Goal: Task Accomplishment & Management: Manage account settings

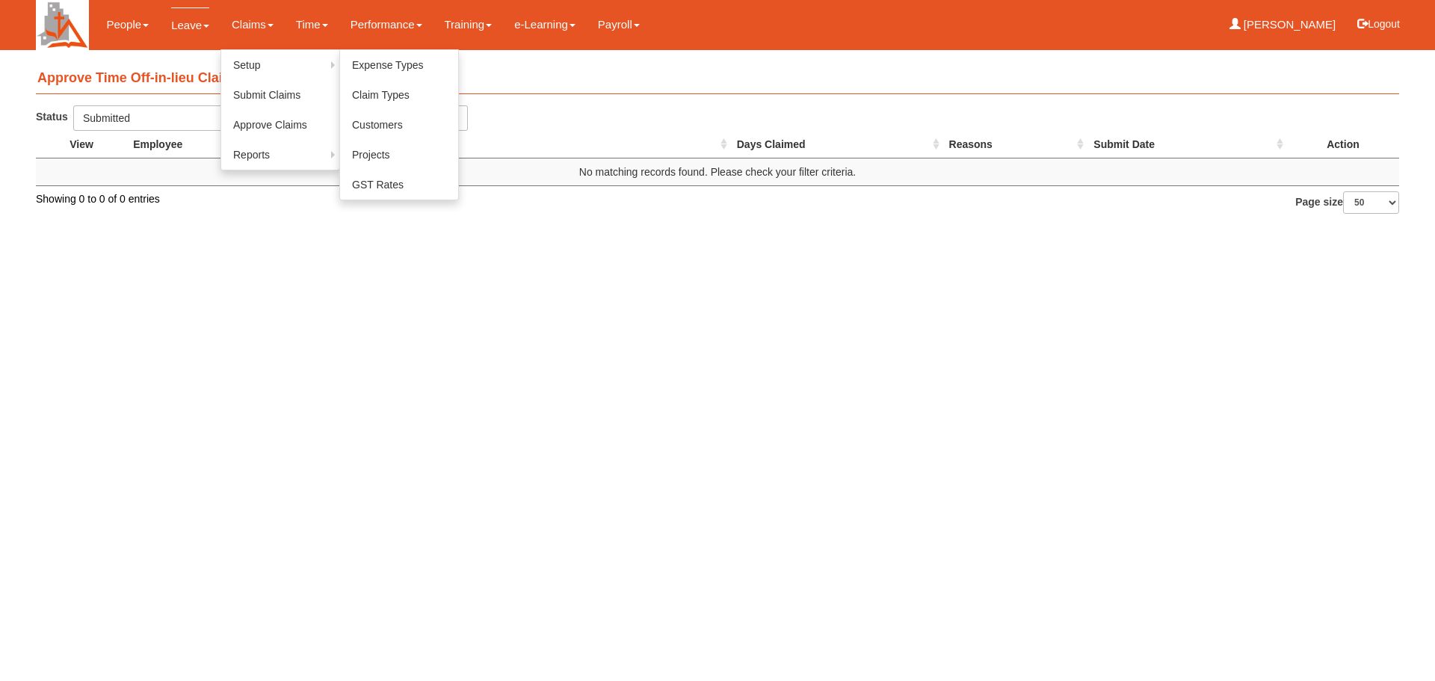
select select "50"
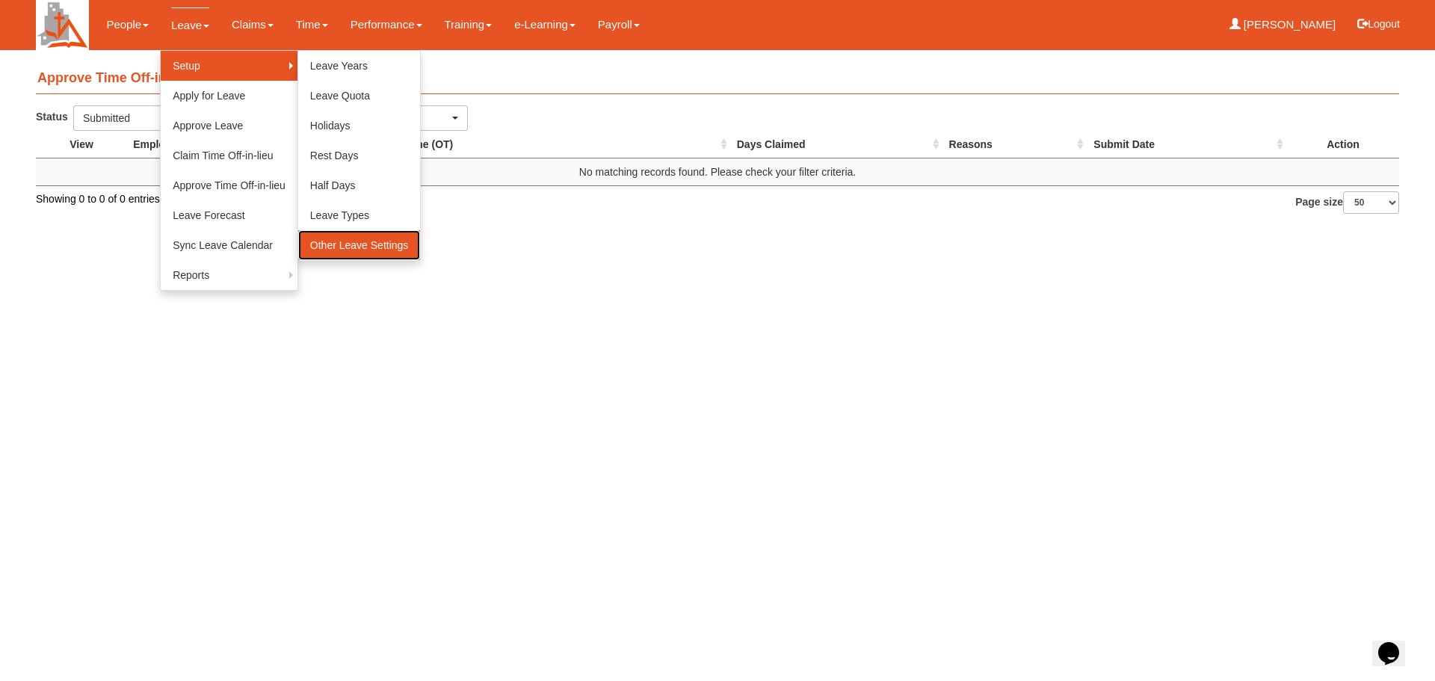
click at [392, 244] on link "Other Leave Settings" at bounding box center [359, 245] width 123 height 30
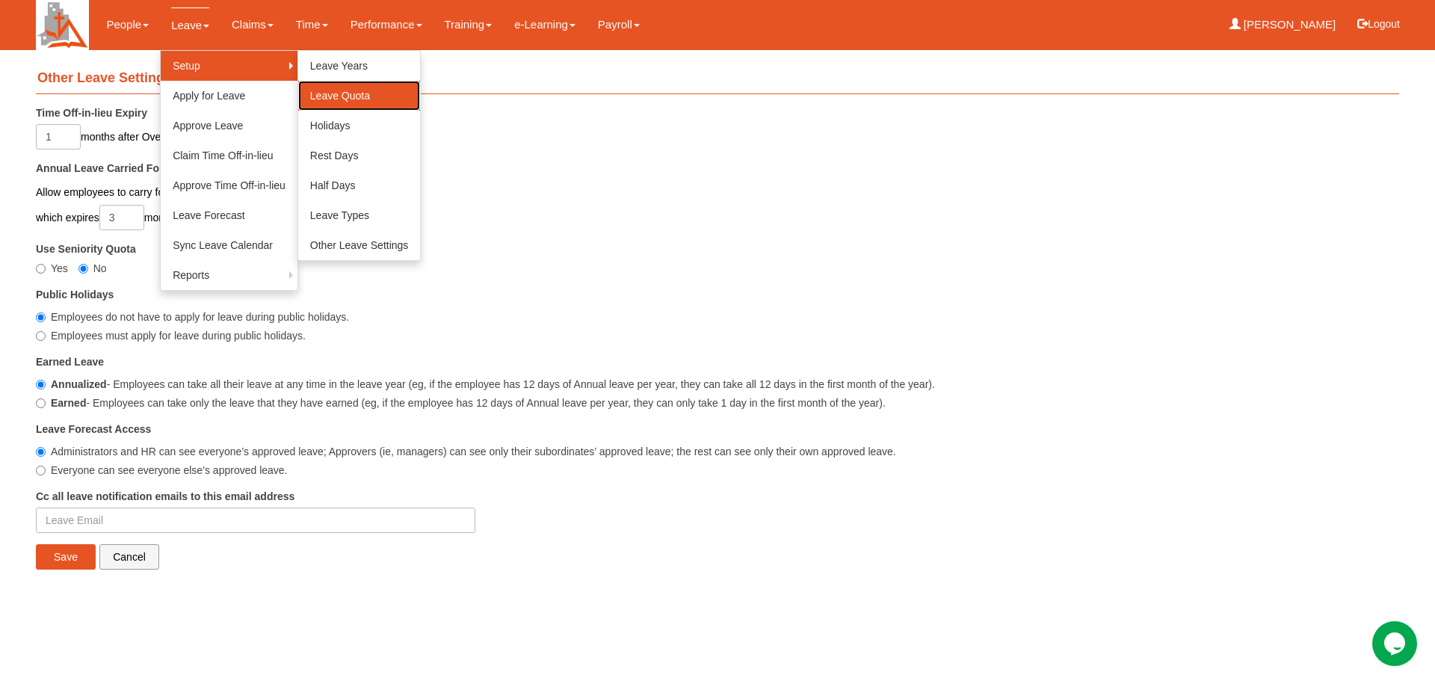
click at [351, 93] on link "Leave Quota" at bounding box center [359, 96] width 123 height 30
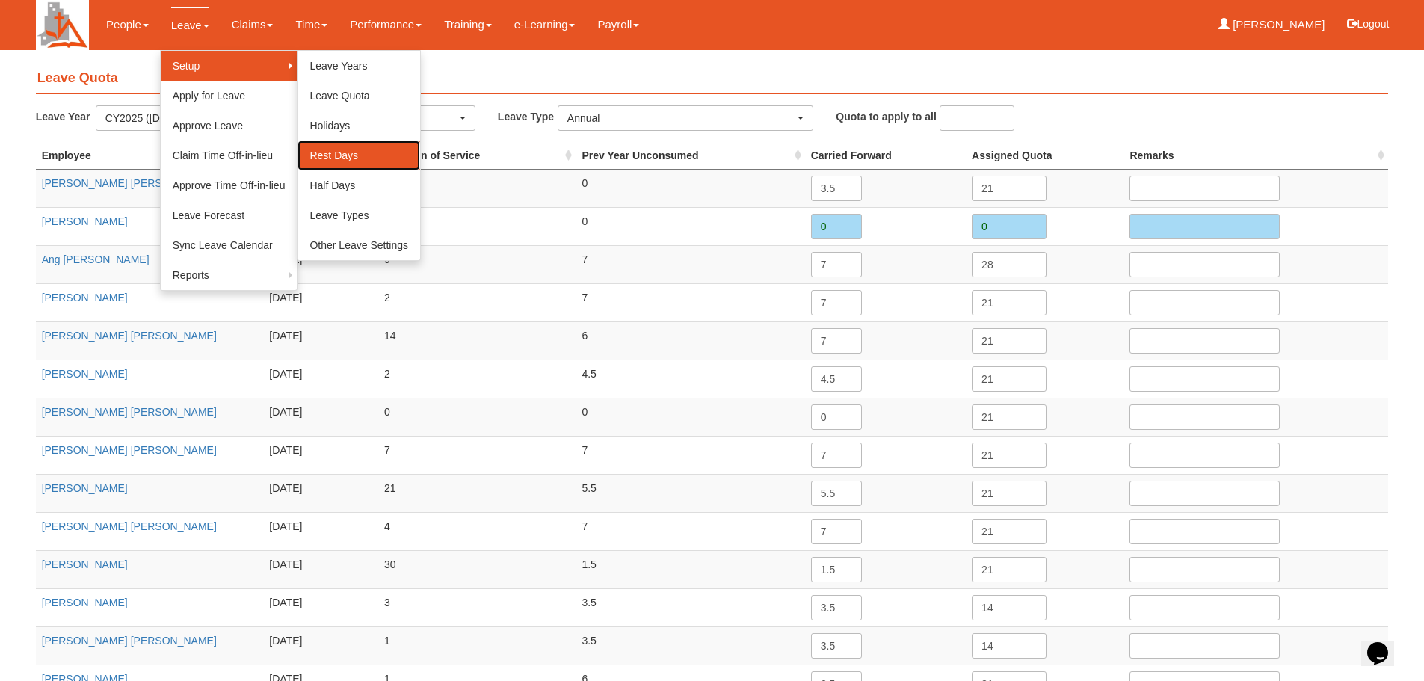
click at [342, 152] on link "Rest Days" at bounding box center [359, 156] width 123 height 30
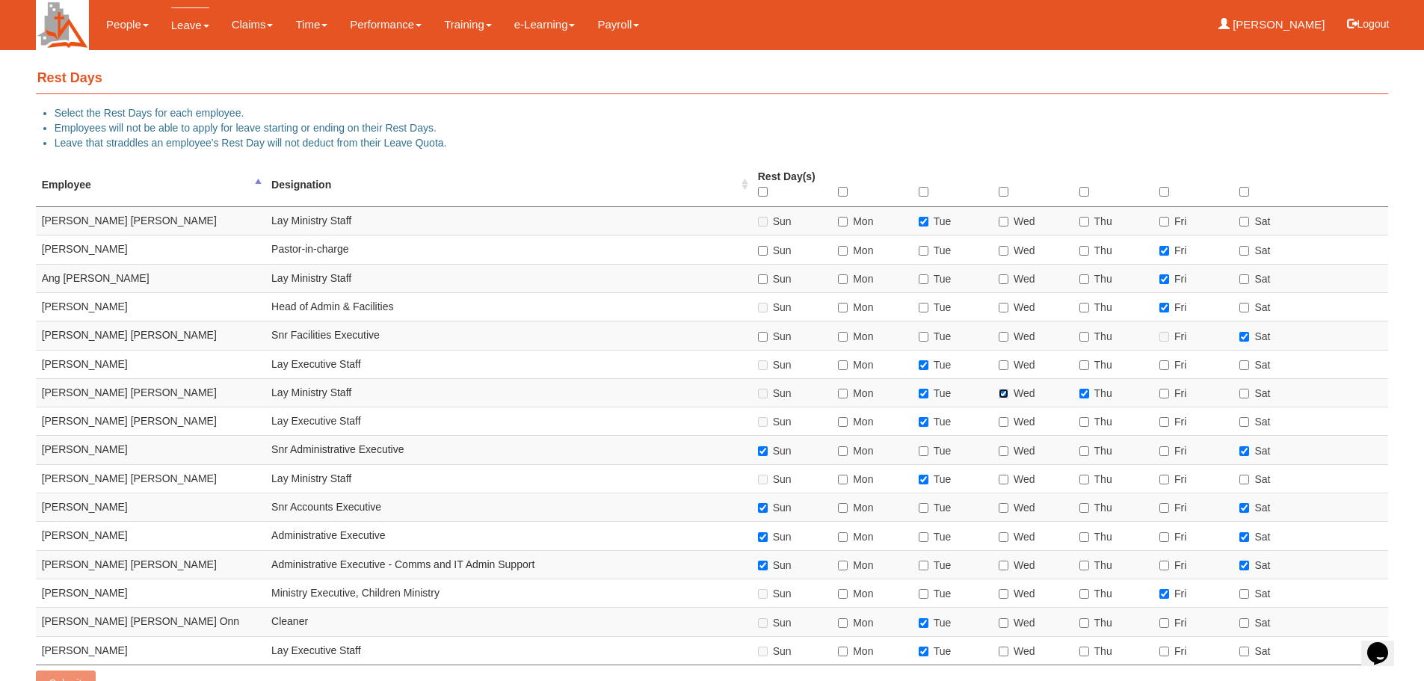
click at [1008, 395] on input "Wed" at bounding box center [1004, 394] width 10 height 10
checkbox input "false"
click at [1087, 394] on input "Thu" at bounding box center [1084, 394] width 10 height 10
checkbox input "false"
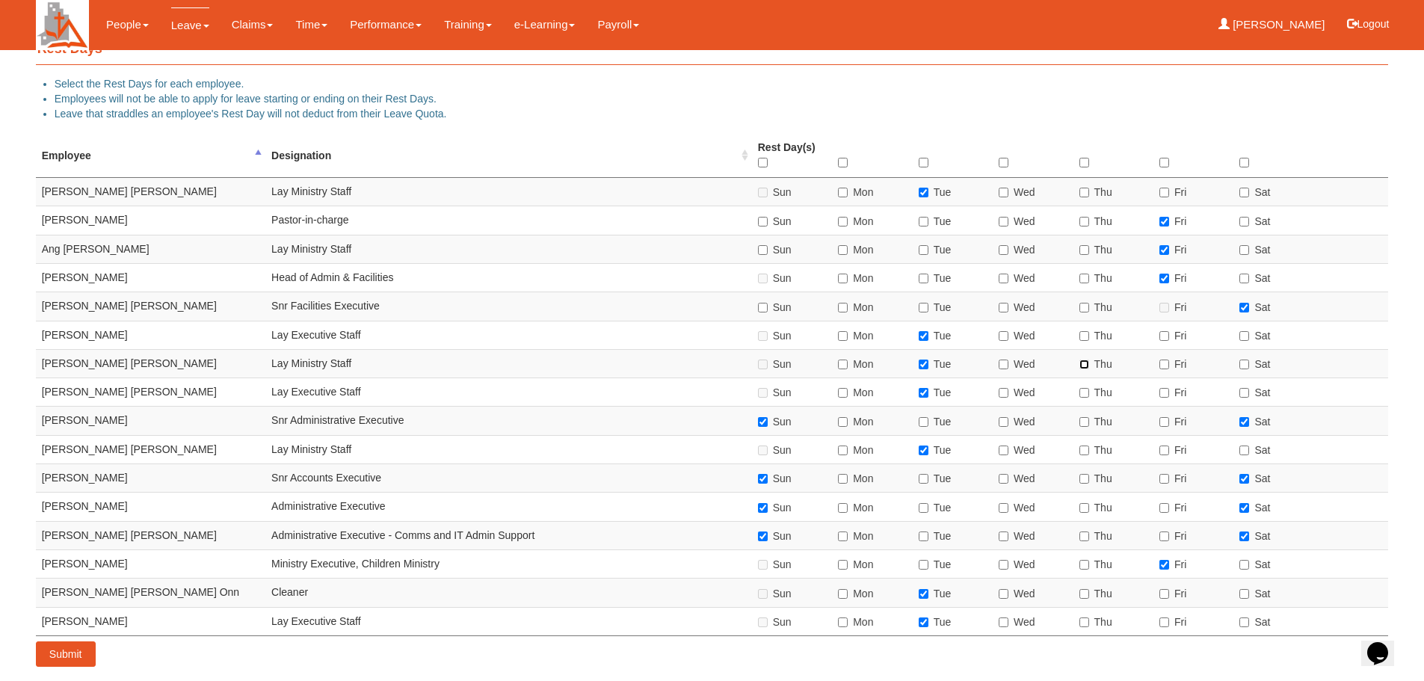
scroll to position [43, 0]
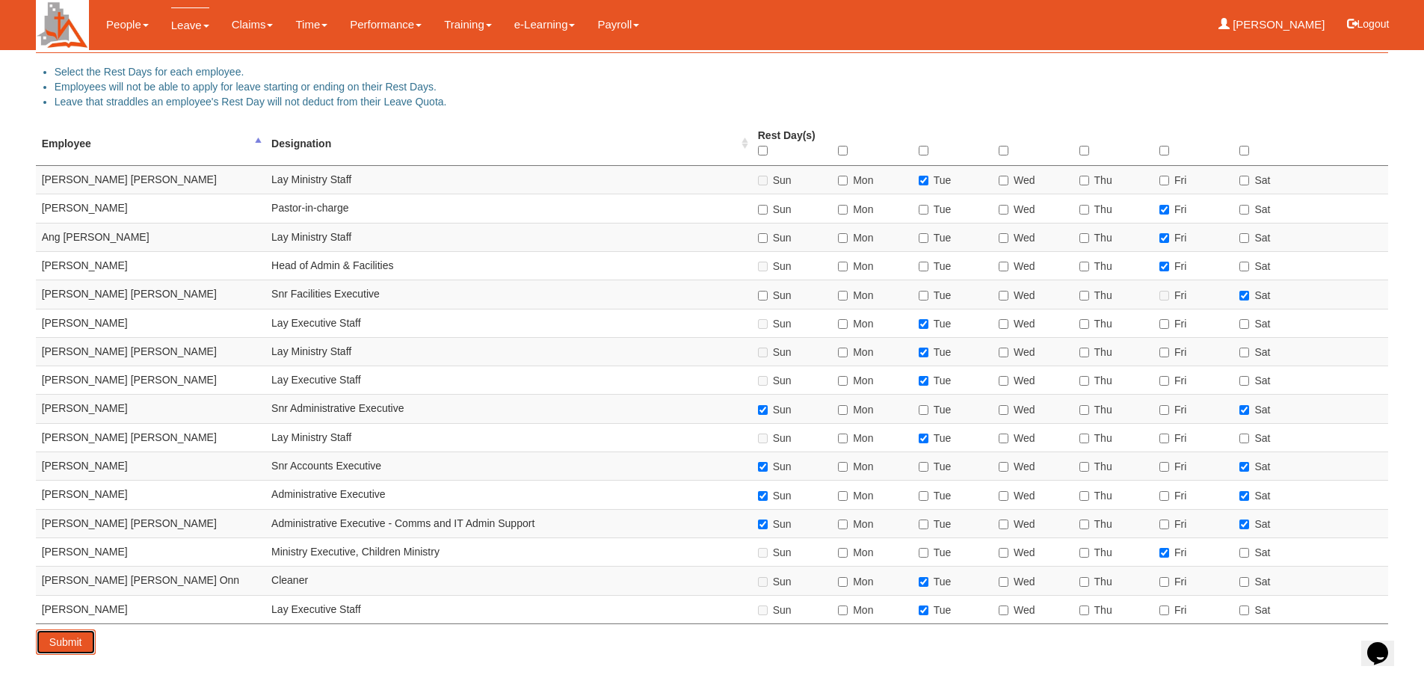
click at [64, 638] on input "Submit" at bounding box center [66, 641] width 60 height 25
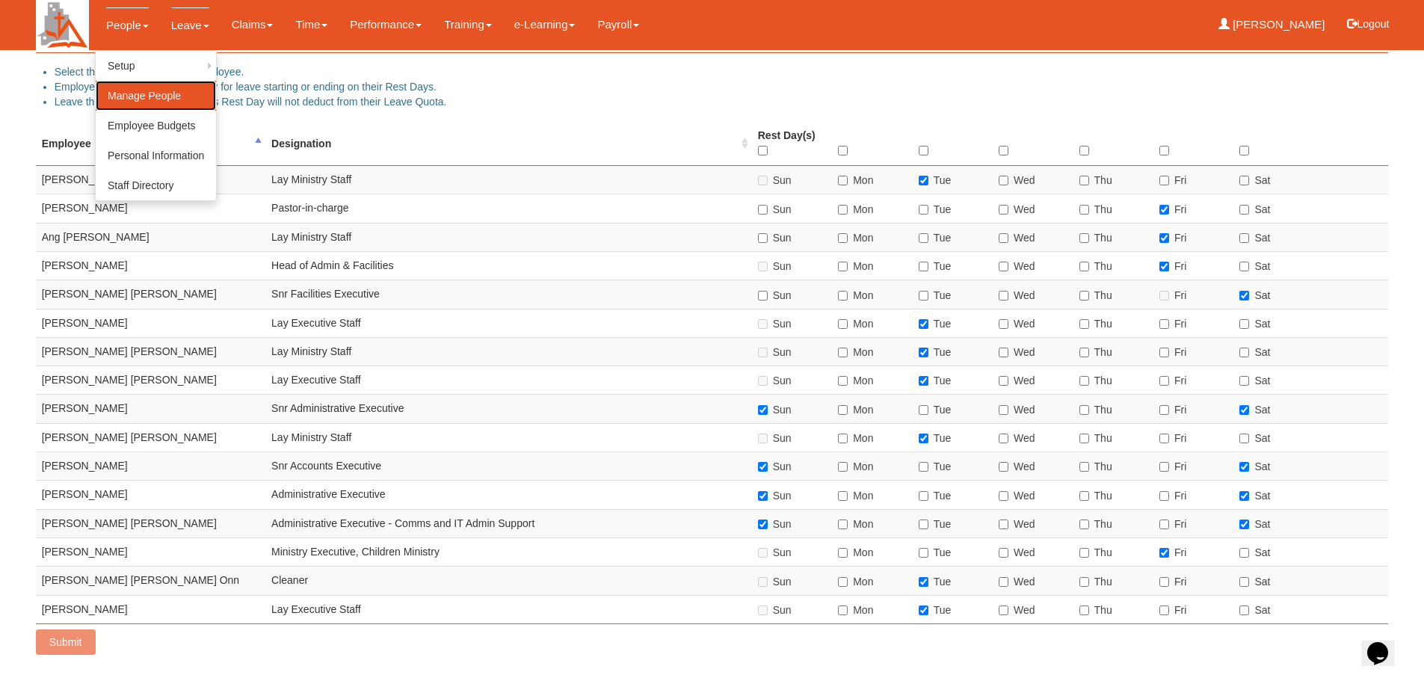
click at [159, 97] on link "Manage People" at bounding box center [156, 96] width 120 height 30
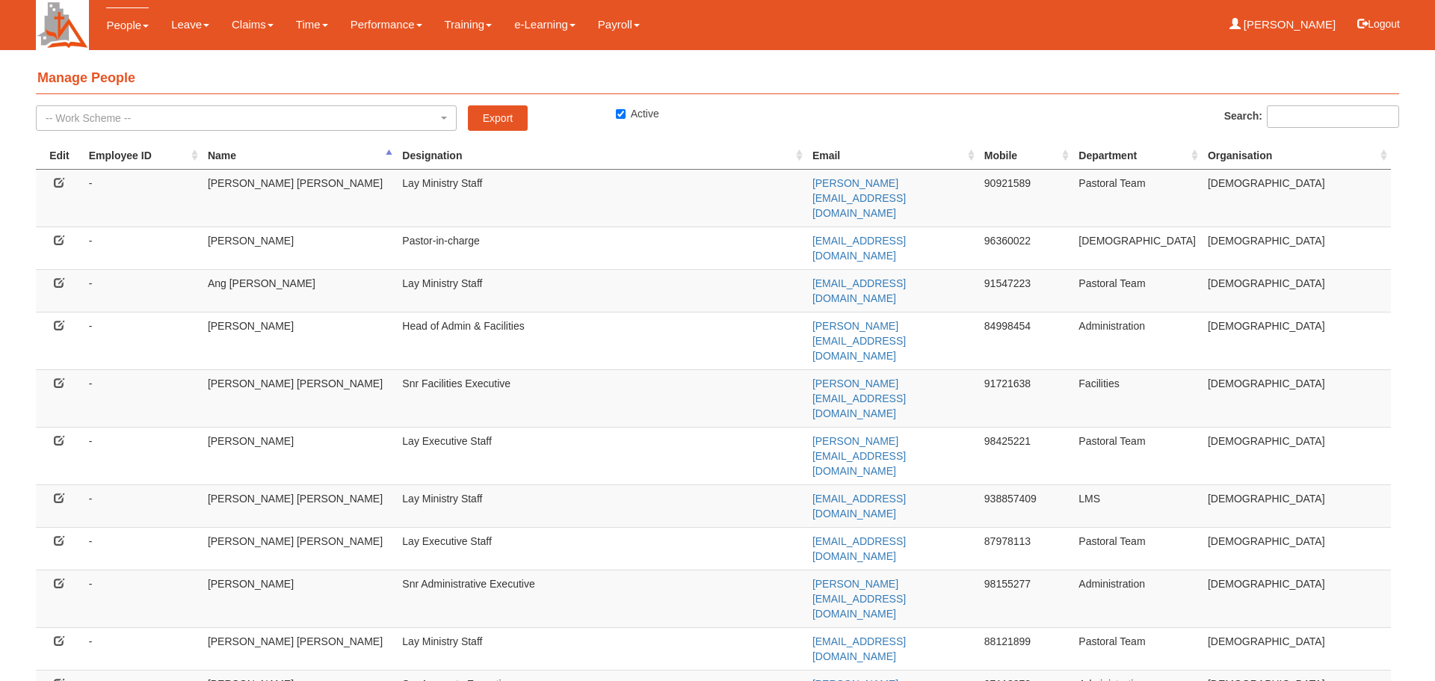
select select "50"
click at [64, 493] on icon at bounding box center [59, 498] width 10 height 10
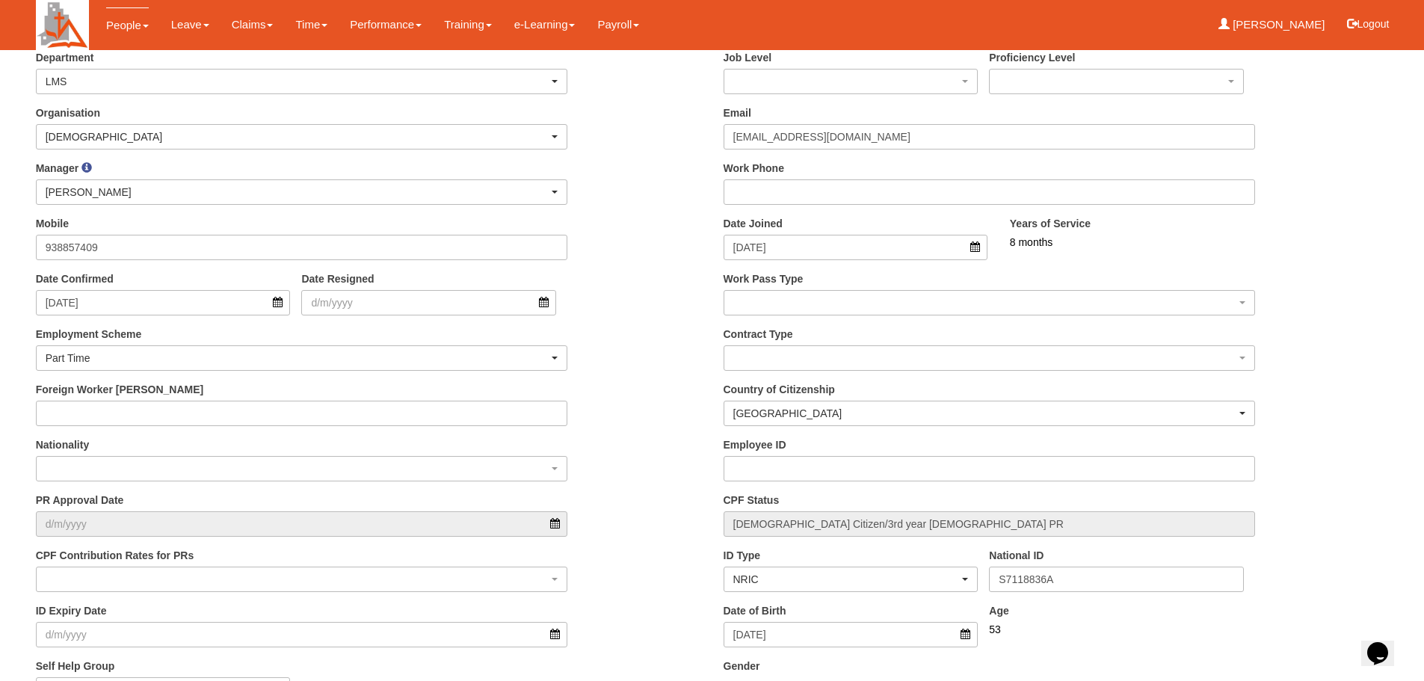
scroll to position [299, 0]
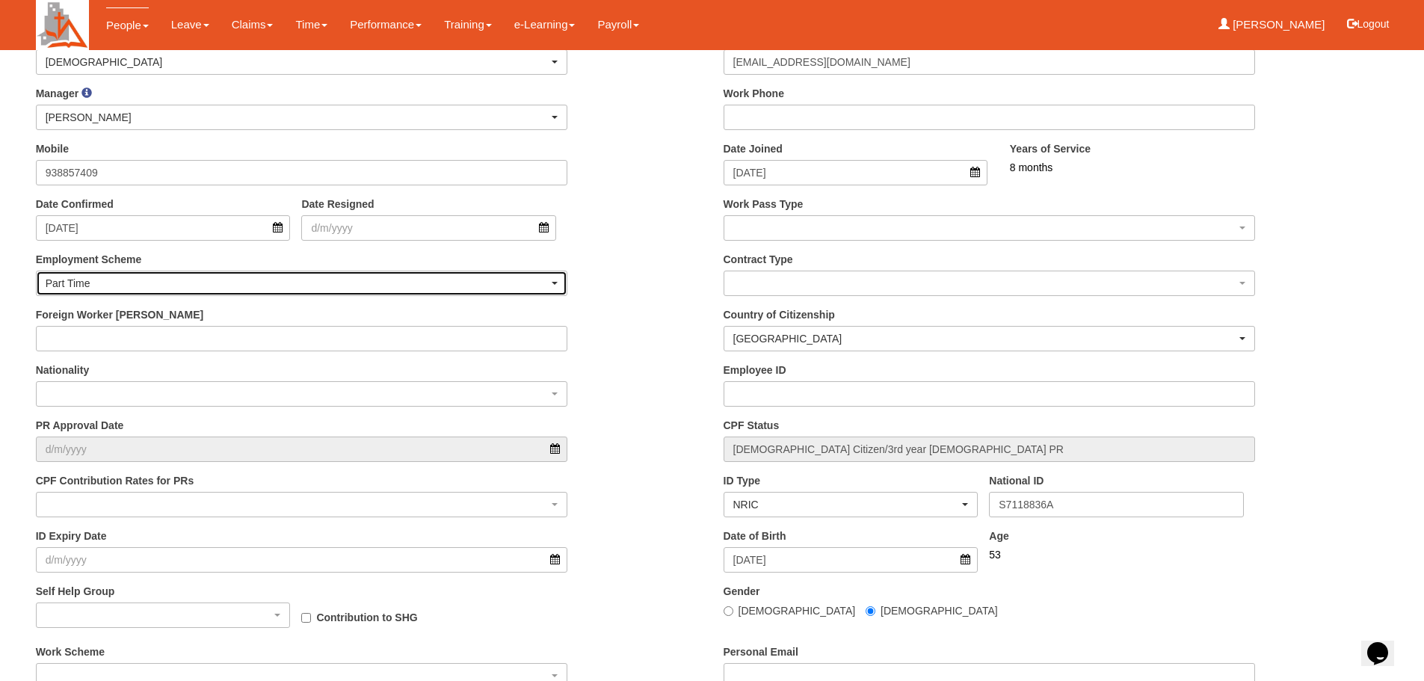
click at [555, 283] on span "button" at bounding box center [555, 283] width 6 height 3
click at [81, 327] on span "Full Time" at bounding box center [73, 327] width 43 height 15
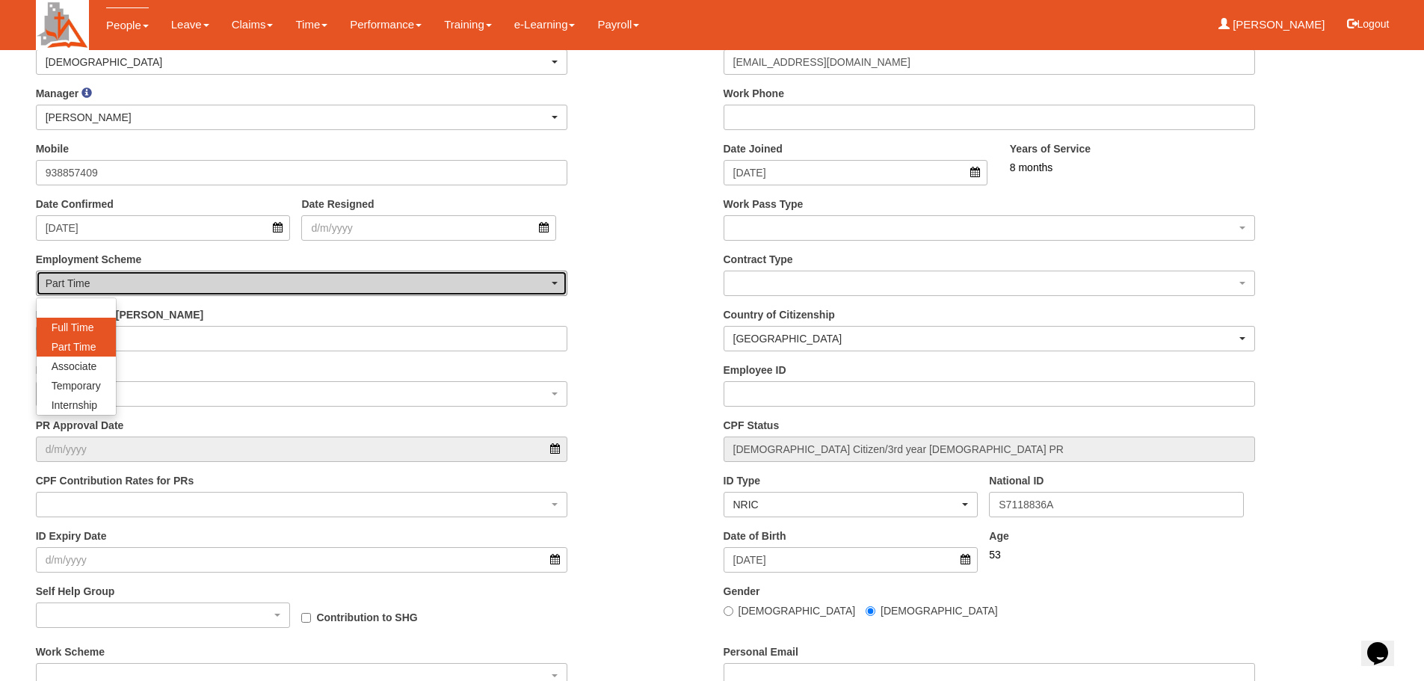
select select "FullTime"
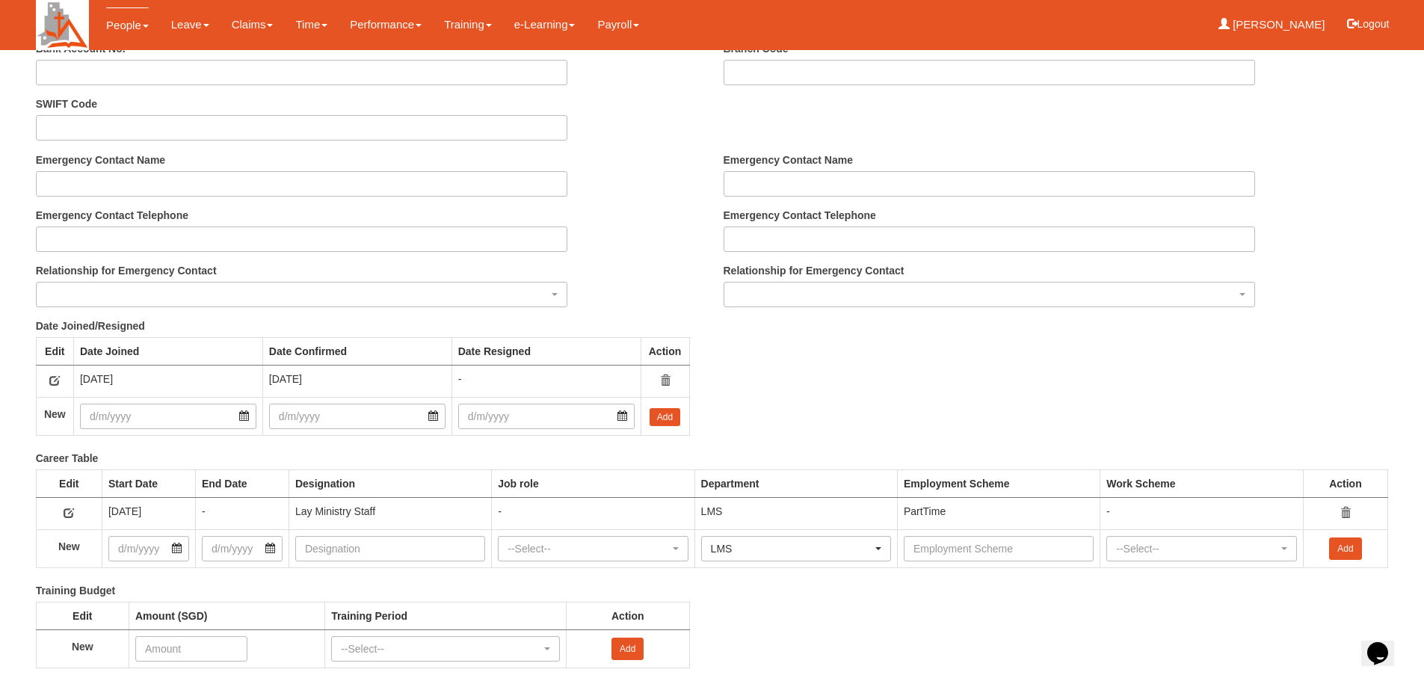
scroll to position [1719, 0]
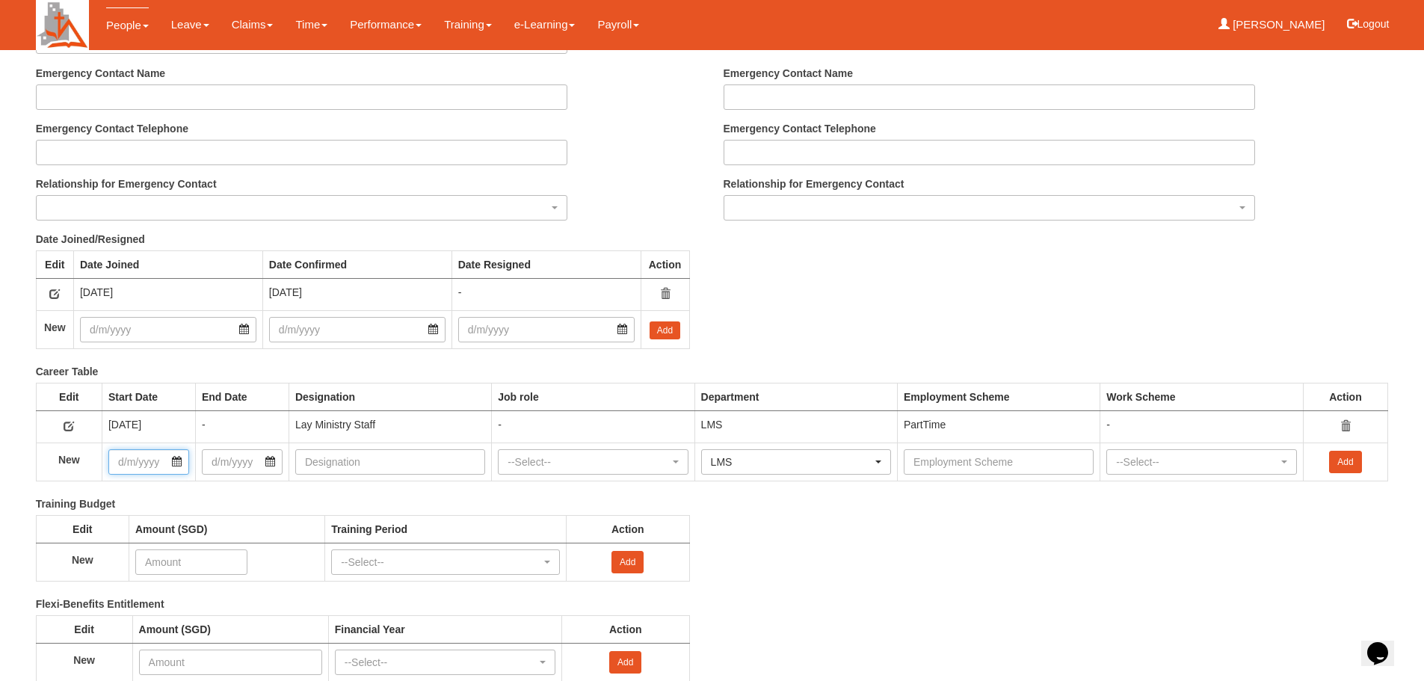
click at [179, 462] on input "text" at bounding box center [148, 461] width 81 height 25
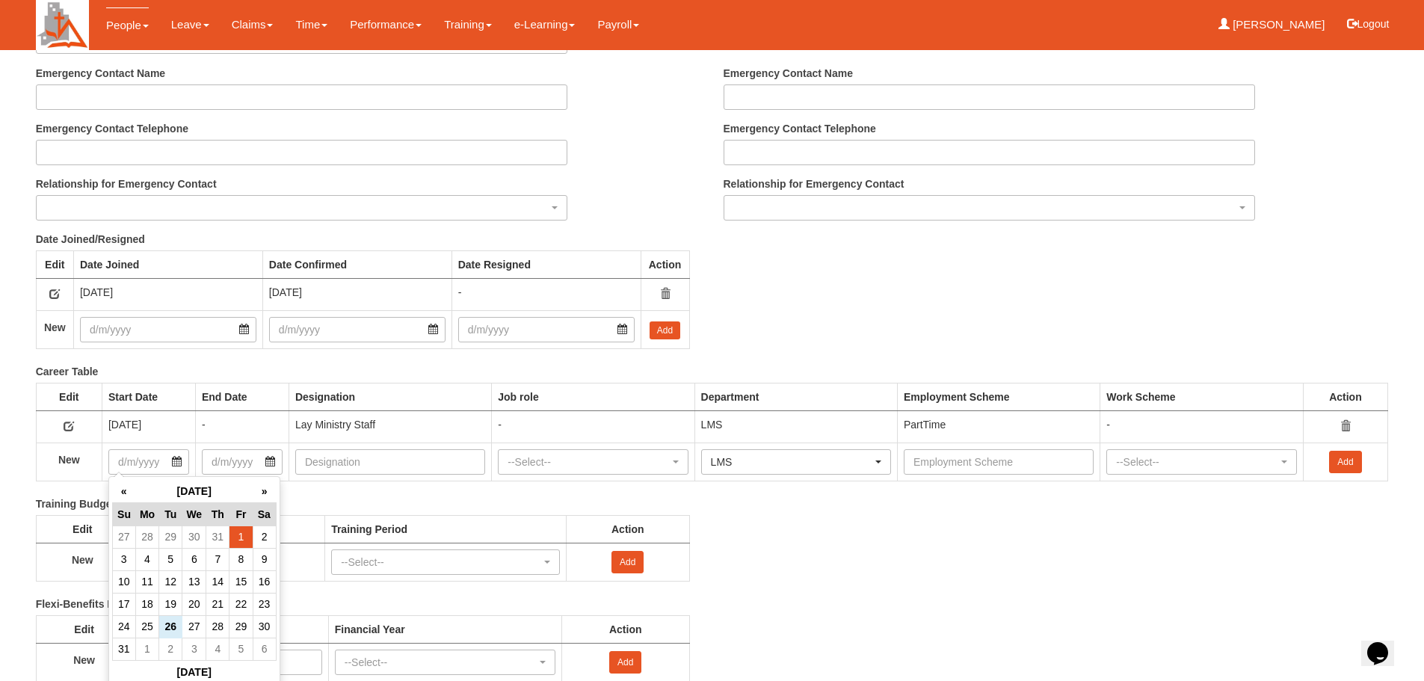
click at [238, 538] on td "1" at bounding box center [241, 537] width 23 height 22
type input "1/8/2025"
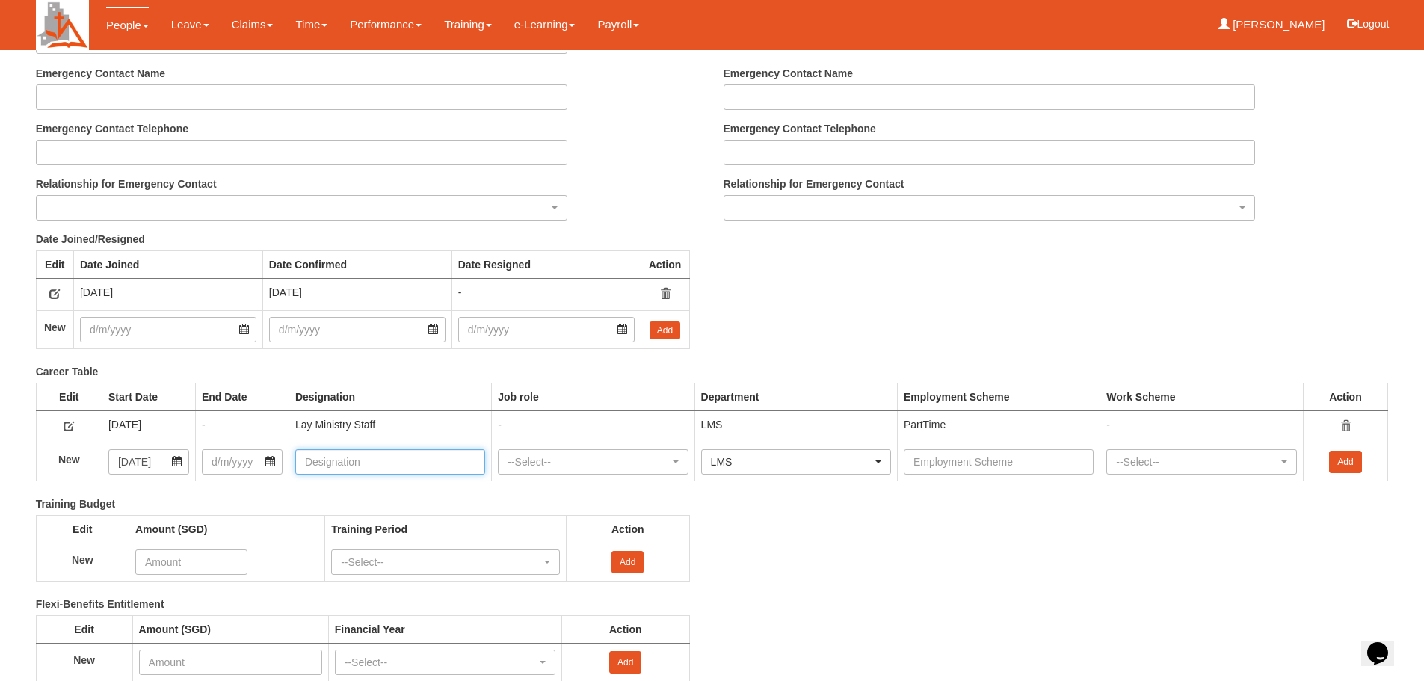
click at [349, 466] on input "text" at bounding box center [390, 461] width 190 height 25
type input "L"
type input "Lay Ministry Staff"
click at [671, 459] on div "--Select--" at bounding box center [593, 462] width 170 height 15
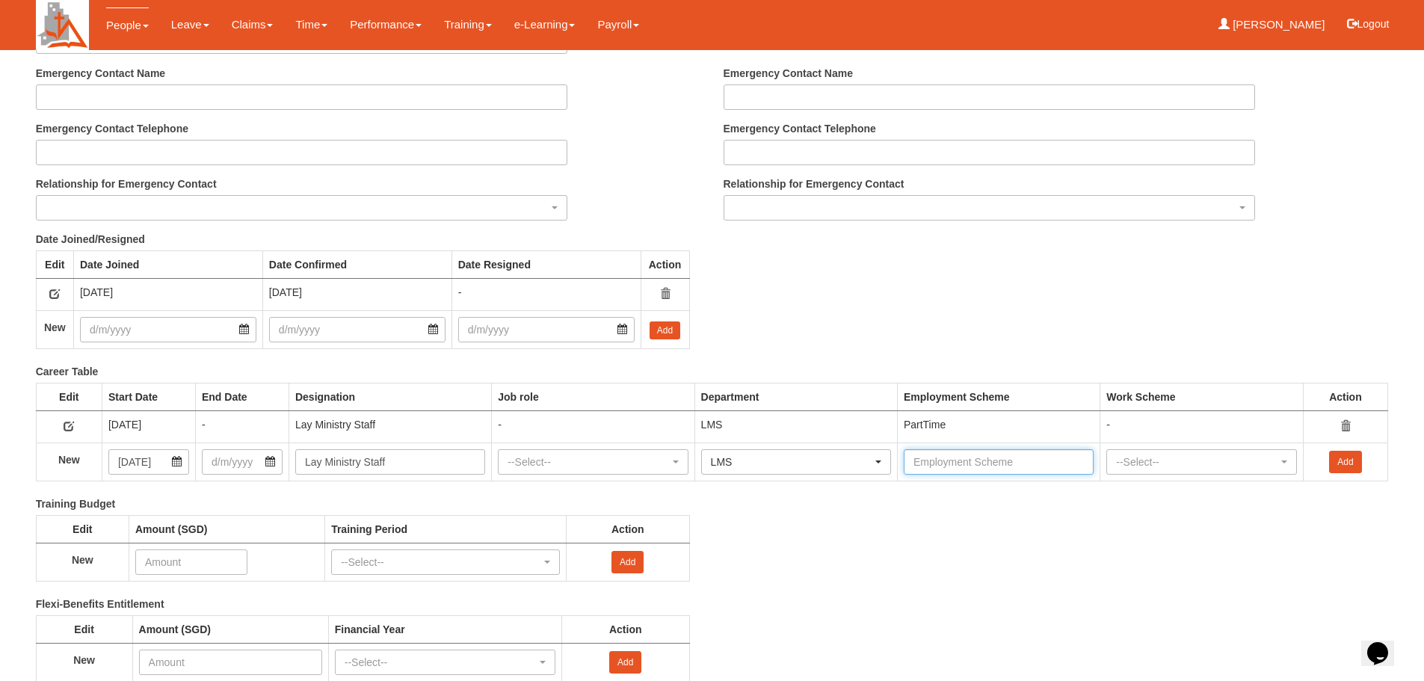
click at [1007, 466] on input "text" at bounding box center [999, 461] width 190 height 25
type input "Full-time"
click at [1285, 460] on span "button" at bounding box center [1284, 461] width 6 height 3
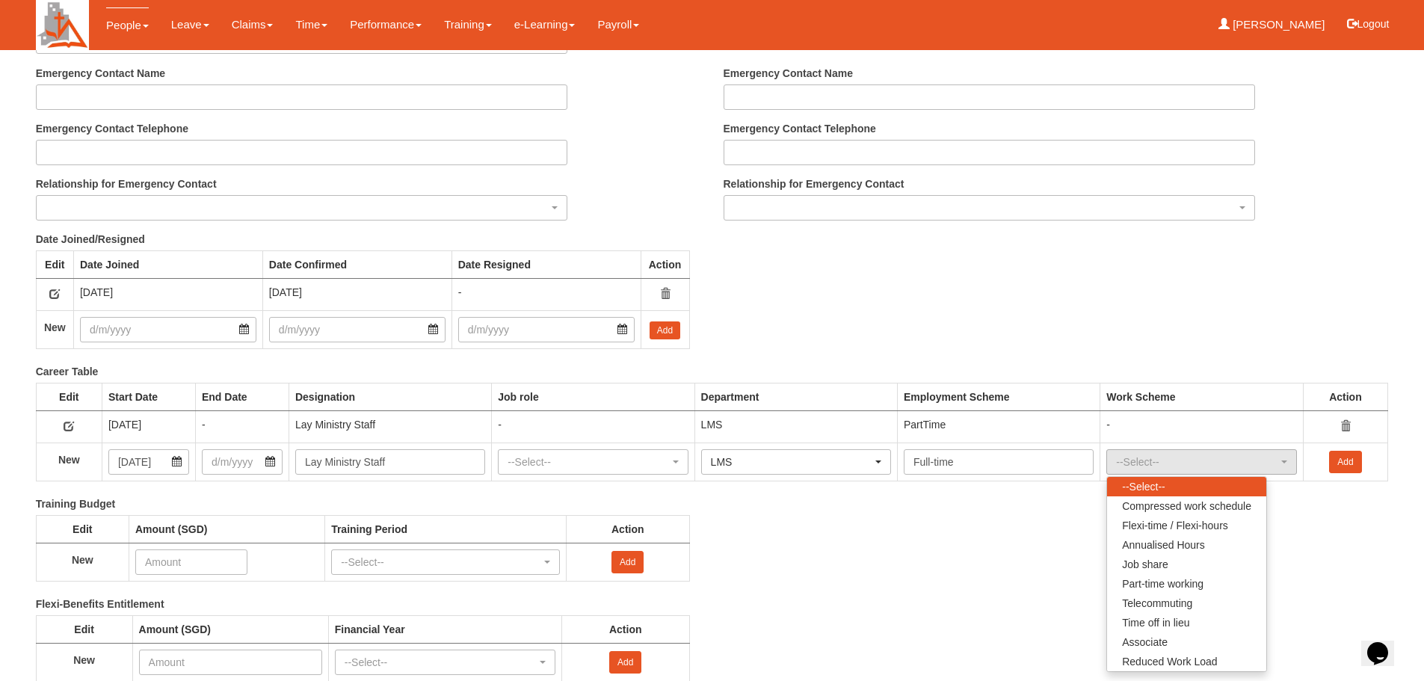
click at [1316, 569] on div "Training Budget Edit Amount (SGD) Training Period Action New --Select-- --Selec…" at bounding box center [701, 546] width 1376 height 100
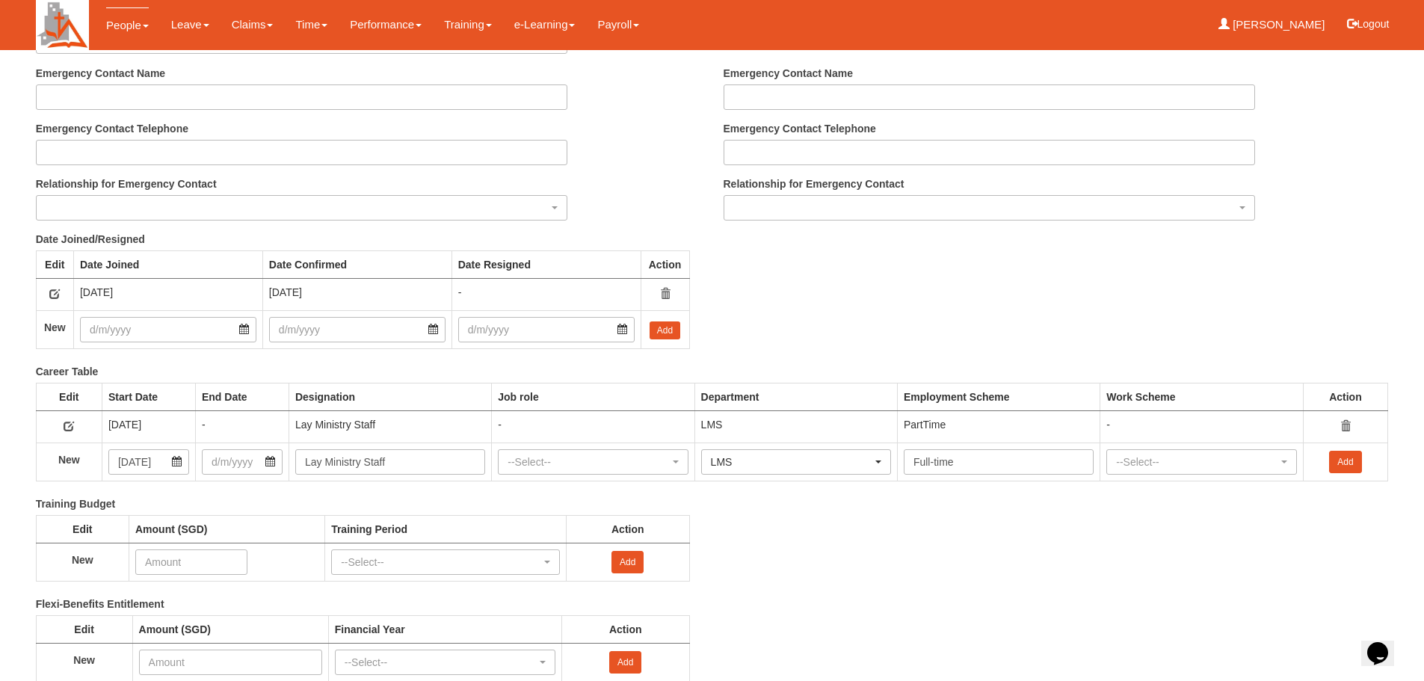
click at [1358, 466] on link "Add" at bounding box center [1345, 462] width 32 height 22
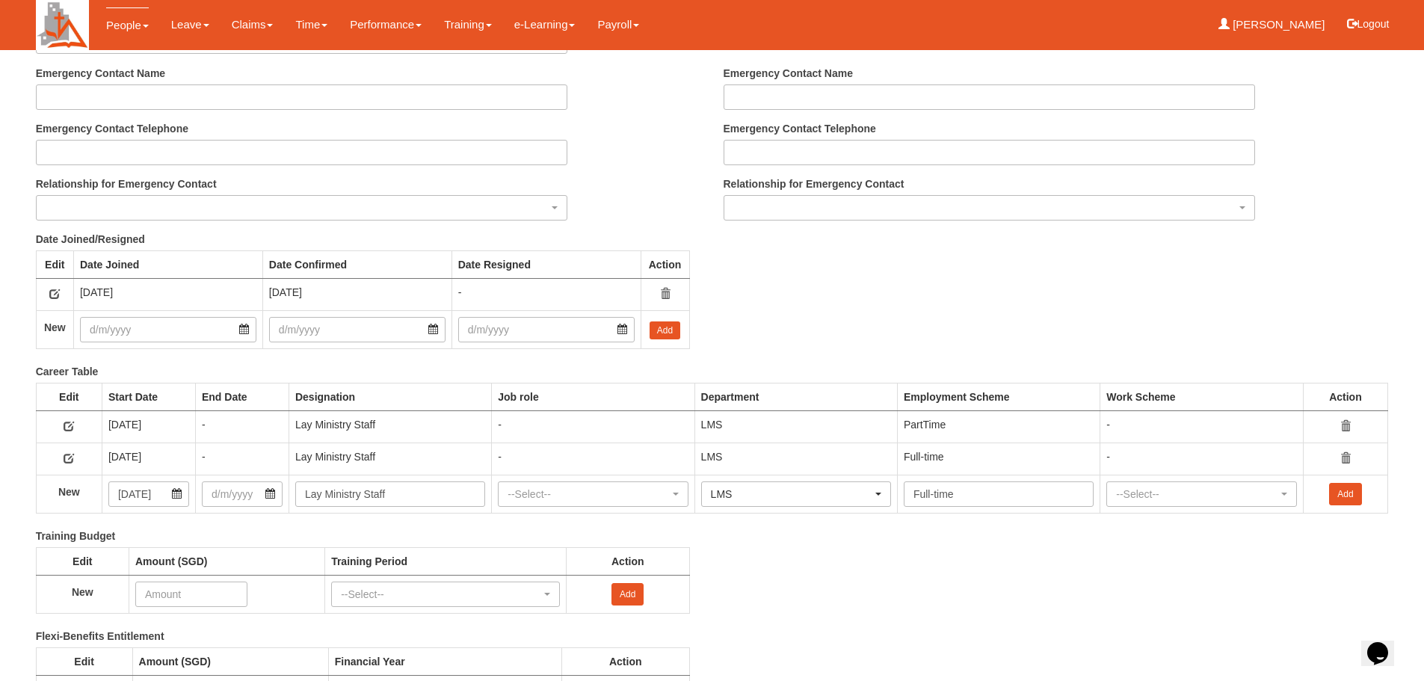
click at [245, 433] on td "-" at bounding box center [241, 426] width 93 height 32
click at [202, 422] on div "-" at bounding box center [242, 424] width 81 height 15
click at [218, 428] on div "-" at bounding box center [242, 424] width 81 height 15
click at [871, 591] on div "Training Budget Edit Amount (SGD) Training Period Action New --Select-- --Selec…" at bounding box center [701, 579] width 1376 height 100
click at [66, 417] on button "button" at bounding box center [69, 426] width 22 height 19
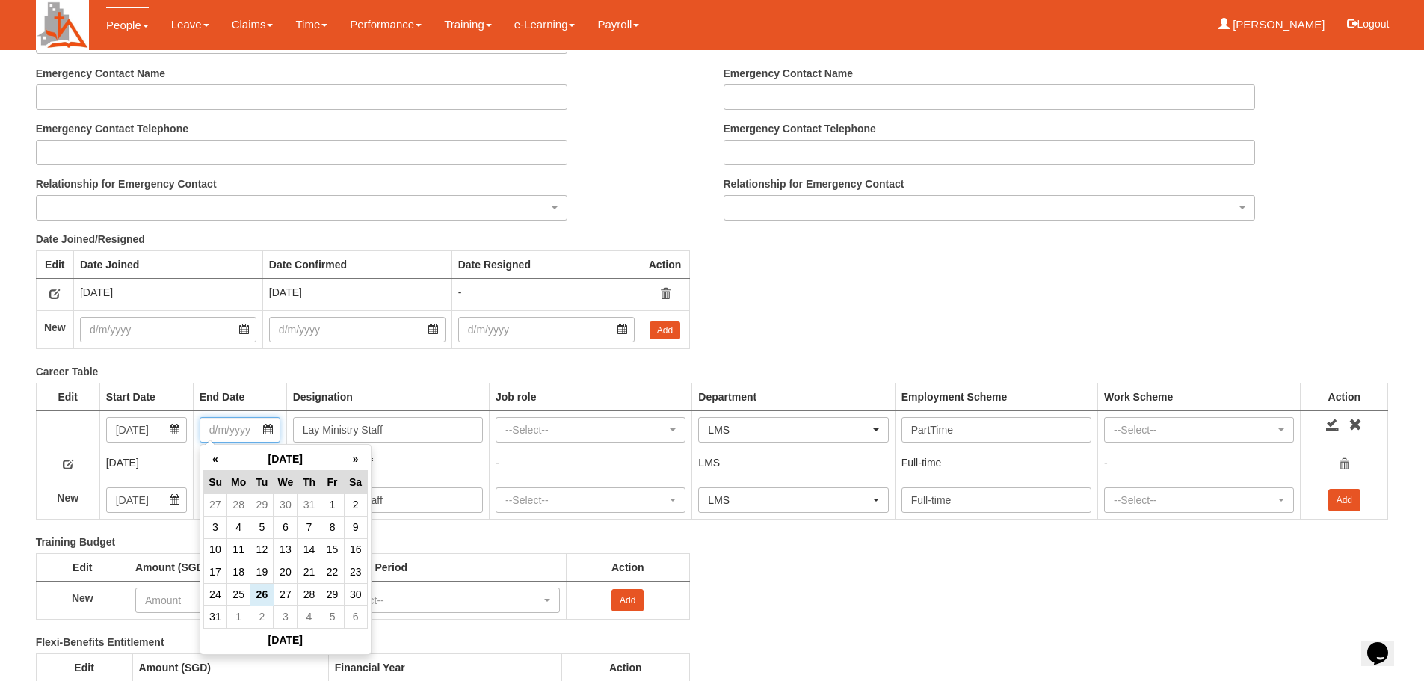
click at [269, 428] on input "text" at bounding box center [240, 429] width 81 height 25
click at [215, 459] on th "«" at bounding box center [214, 459] width 23 height 23
click at [312, 594] on td "31" at bounding box center [309, 594] width 23 height 22
type input "31/7/2025"
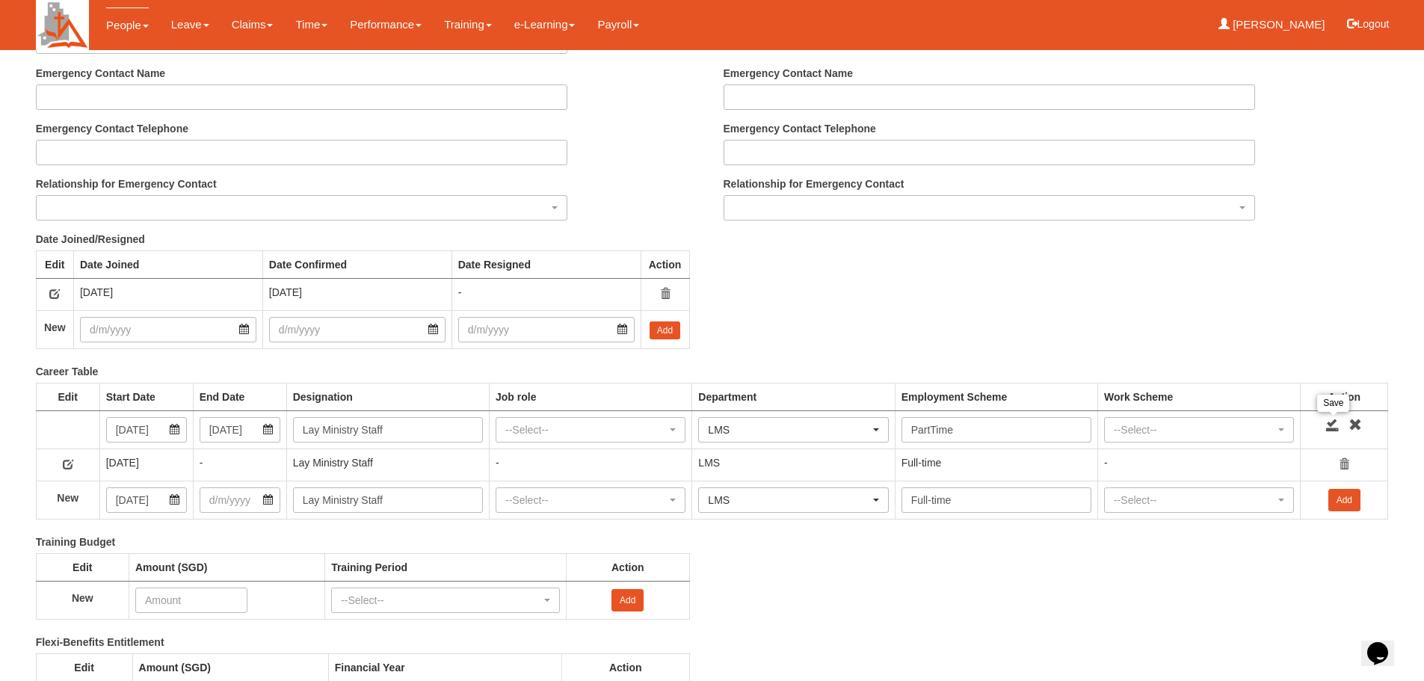
click at [1332, 422] on link at bounding box center [1332, 424] width 13 height 13
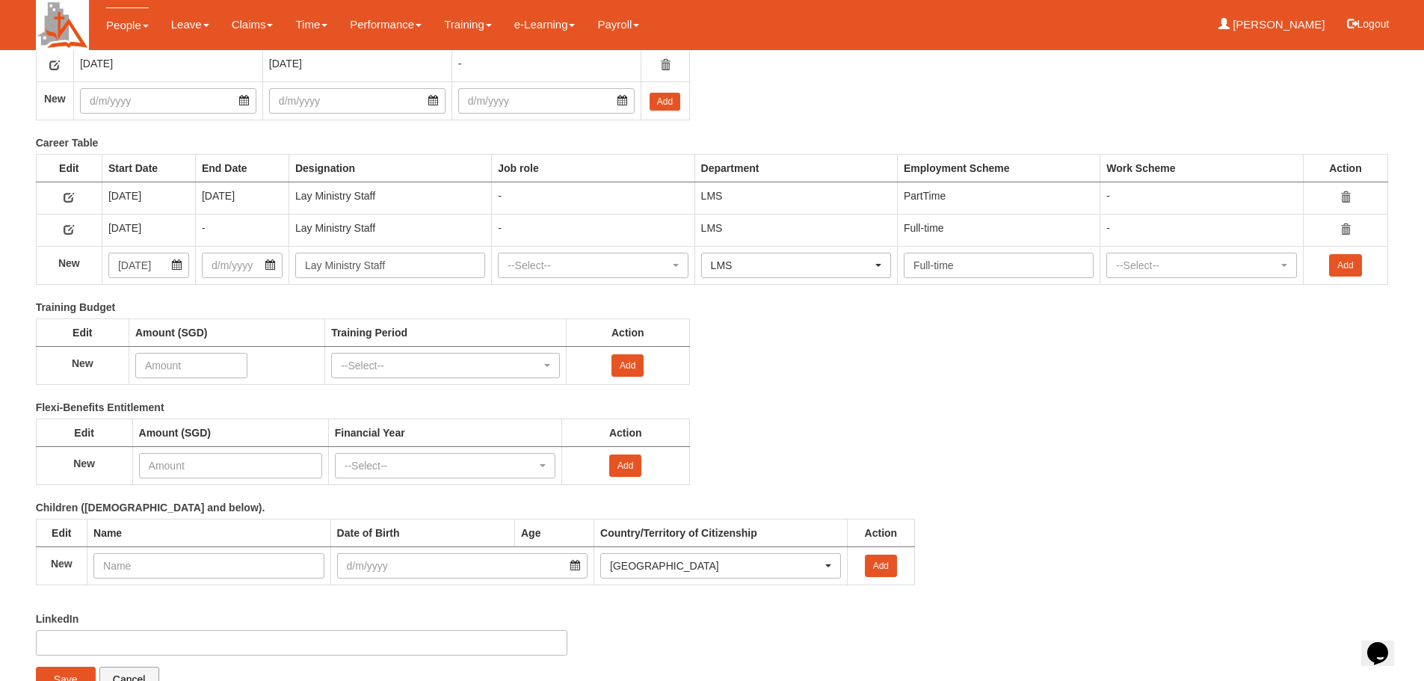
scroll to position [1986, 0]
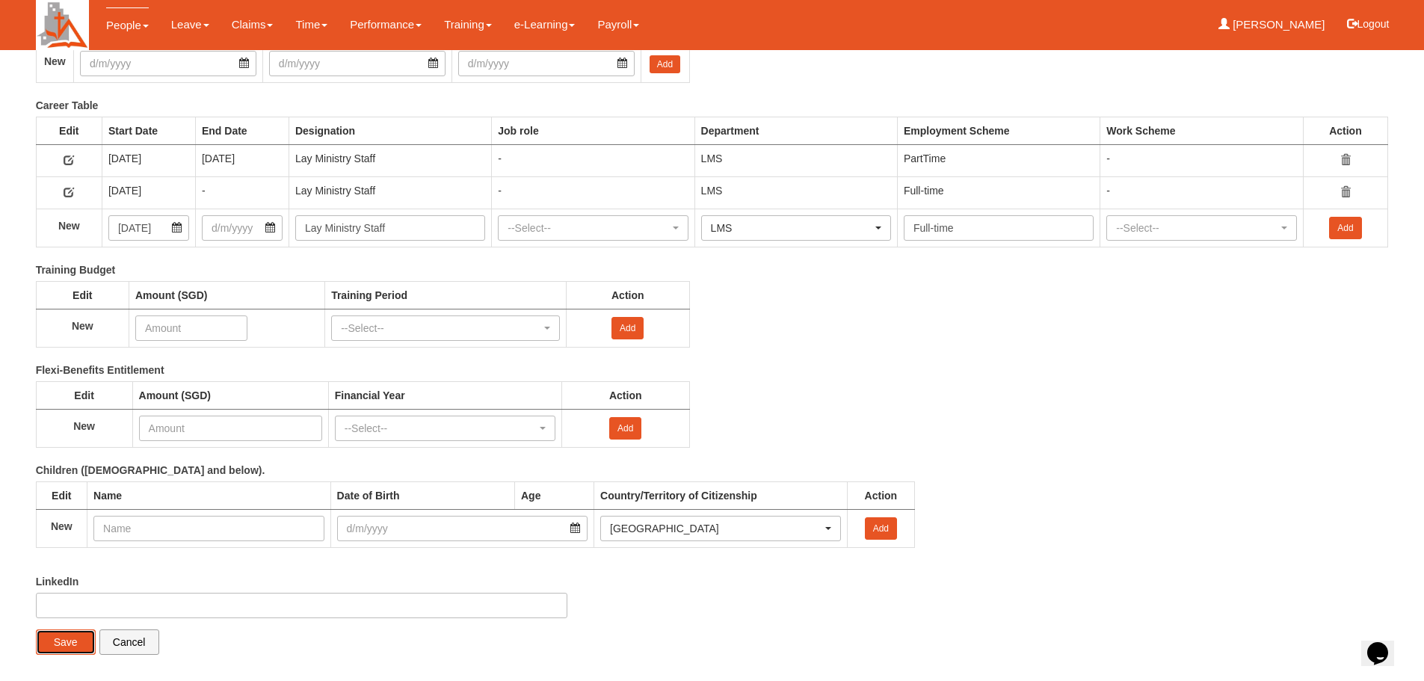
click at [58, 644] on input "Save" at bounding box center [66, 641] width 60 height 25
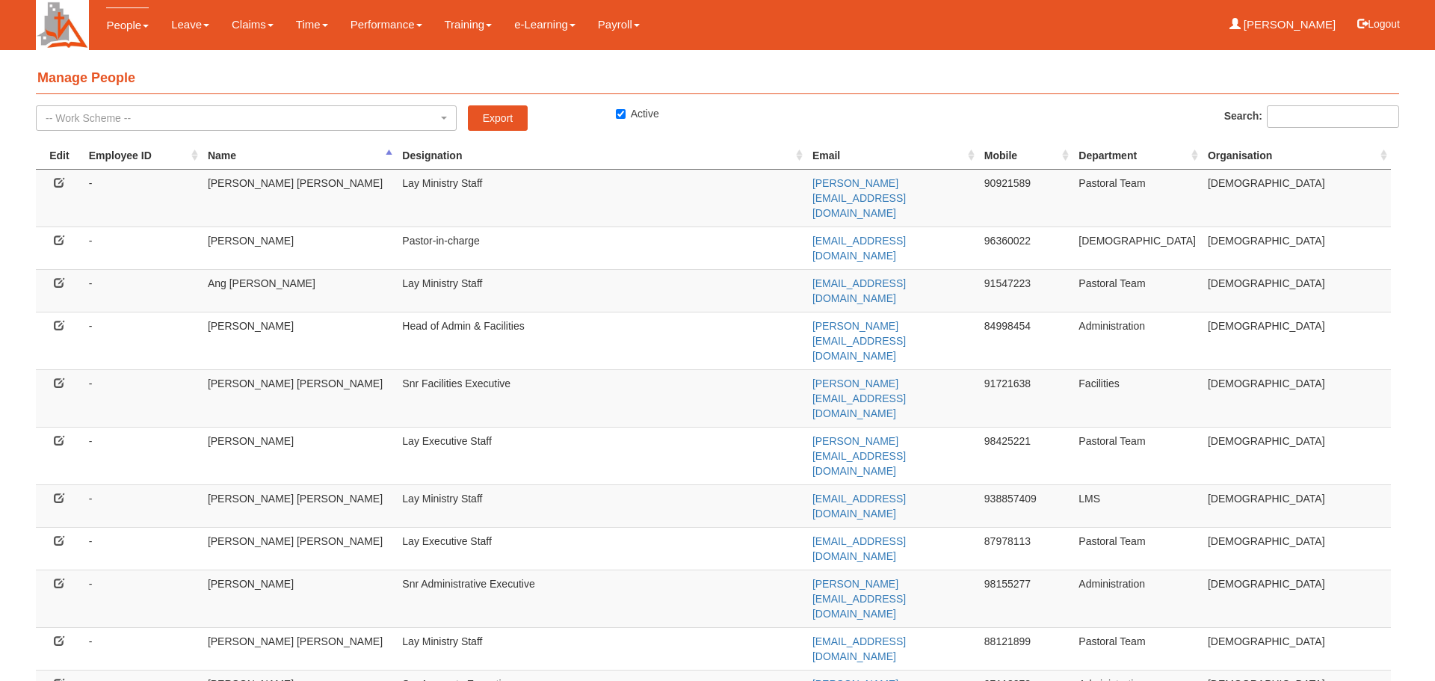
select select "50"
